Goal: Task Accomplishment & Management: Use online tool/utility

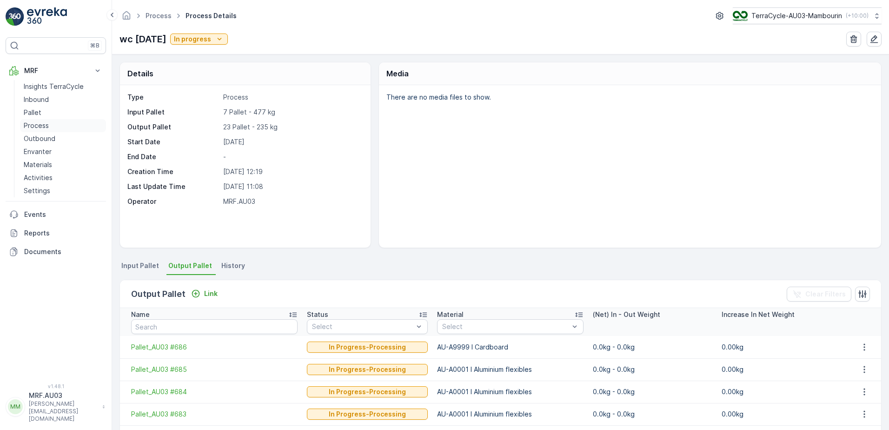
click at [40, 125] on p "Process" at bounding box center [36, 125] width 25 height 9
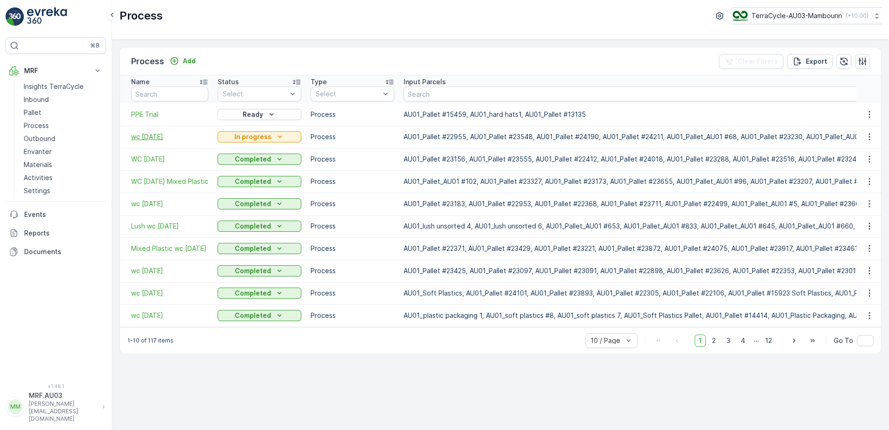
click at [153, 132] on td "wc [DATE]" at bounding box center [166, 137] width 93 height 22
click at [153, 132] on span "wc [DATE]" at bounding box center [169, 136] width 77 height 9
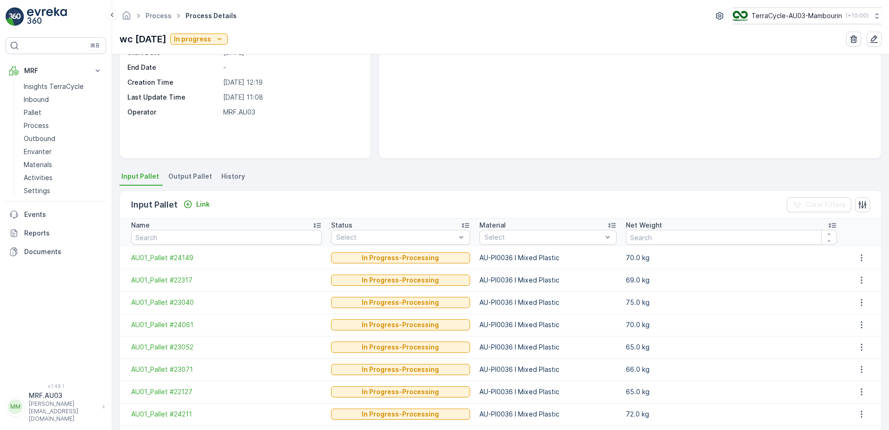
scroll to position [93, 0]
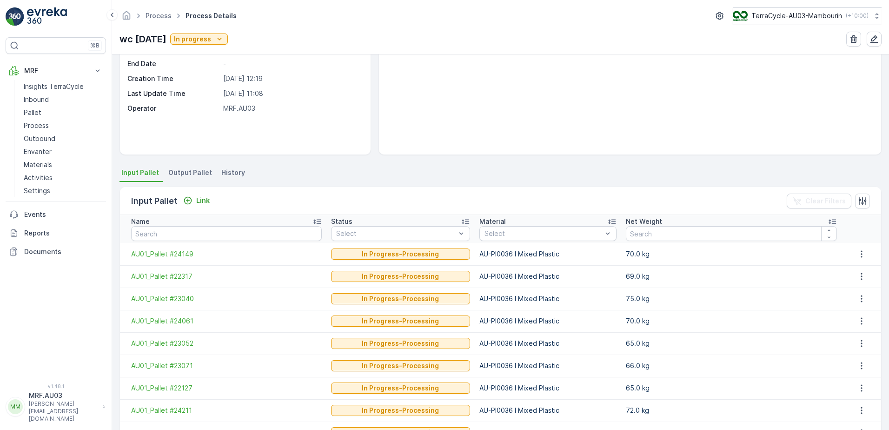
click at [190, 173] on span "Output Pallet" at bounding box center [190, 172] width 44 height 9
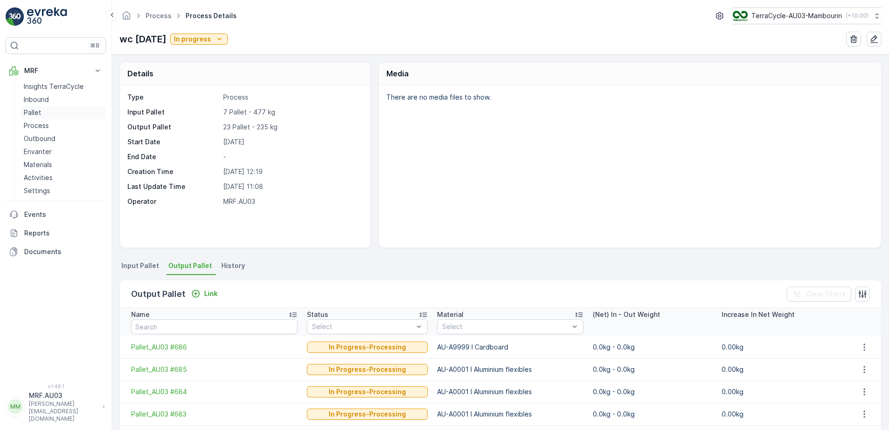
click at [41, 114] on link "Pallet" at bounding box center [63, 112] width 86 height 13
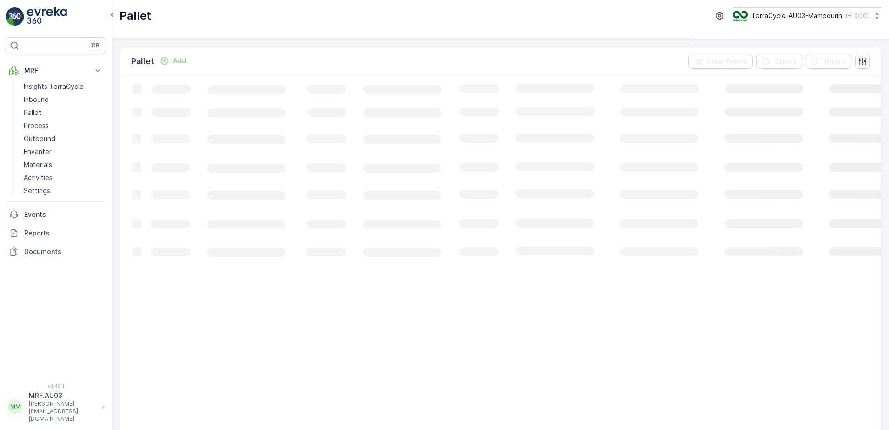
click at [164, 60] on icon "Add" at bounding box center [165, 61] width 8 height 8
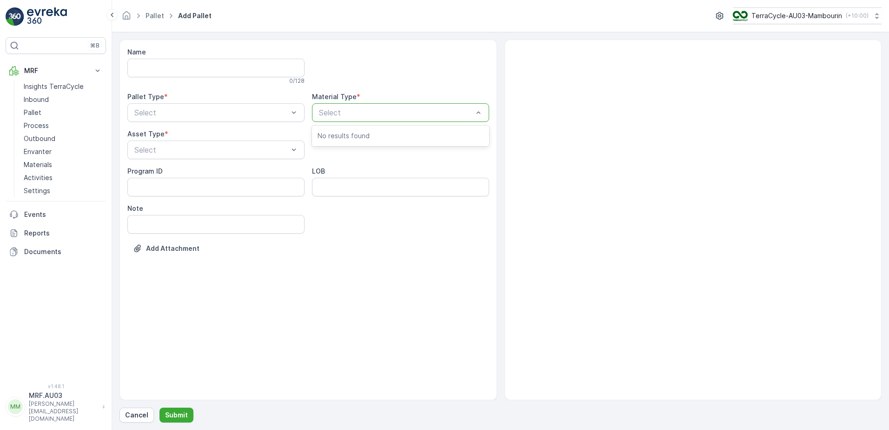
click at [365, 110] on div at bounding box center [396, 112] width 156 height 8
type input "9"
click at [39, 129] on p "Process" at bounding box center [36, 125] width 25 height 9
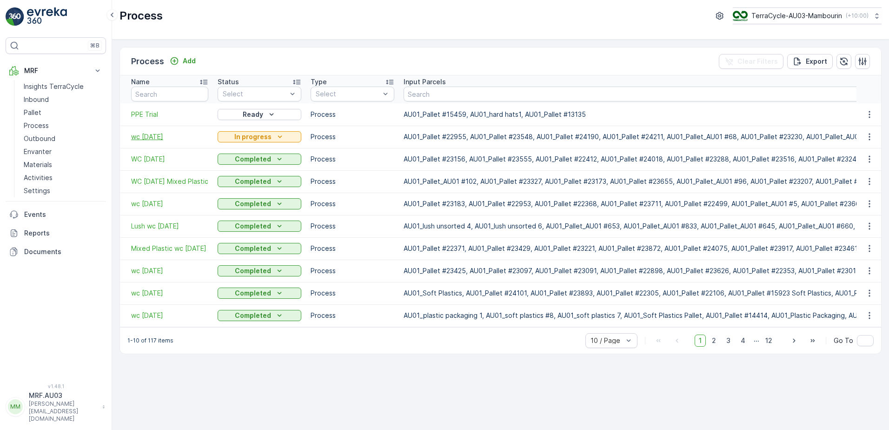
click at [163, 134] on span "wc [DATE]" at bounding box center [169, 136] width 77 height 9
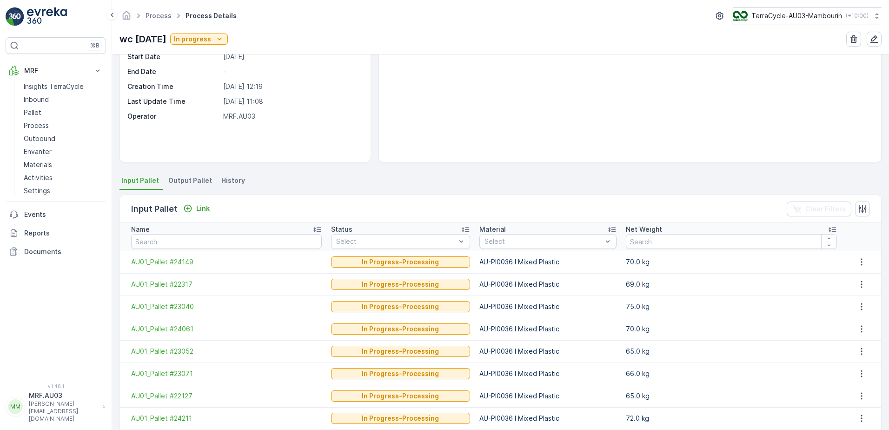
scroll to position [93, 0]
